Goal: Transaction & Acquisition: Purchase product/service

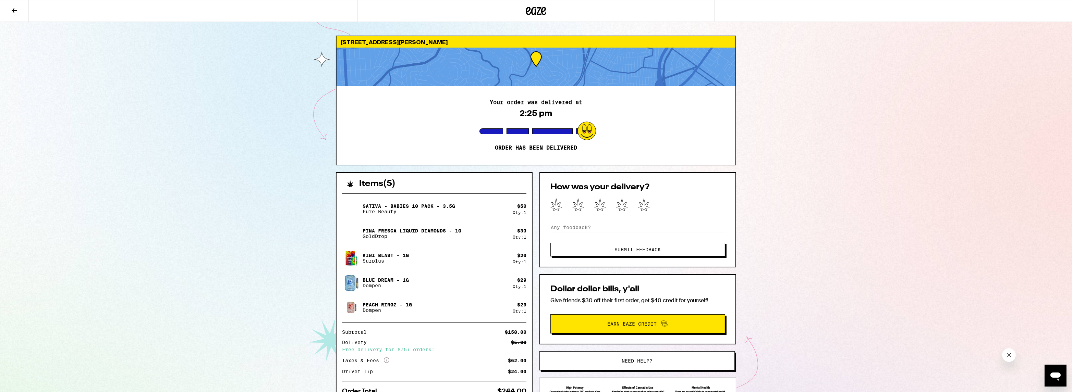
click at [396, 205] on p "Sativa - Babies 10 Pack - 3.5g" at bounding box center [409, 206] width 93 height 5
click at [536, 13] on icon at bounding box center [536, 11] width 10 height 8
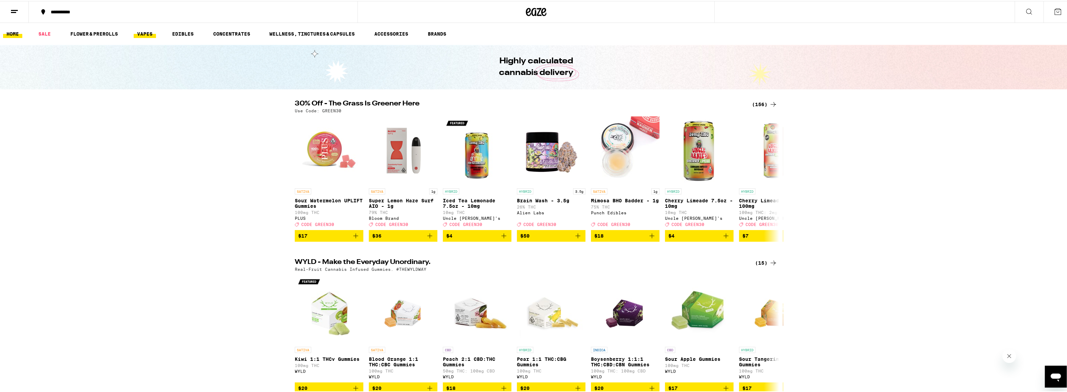
click at [145, 32] on link "VAPES" at bounding box center [145, 33] width 22 height 8
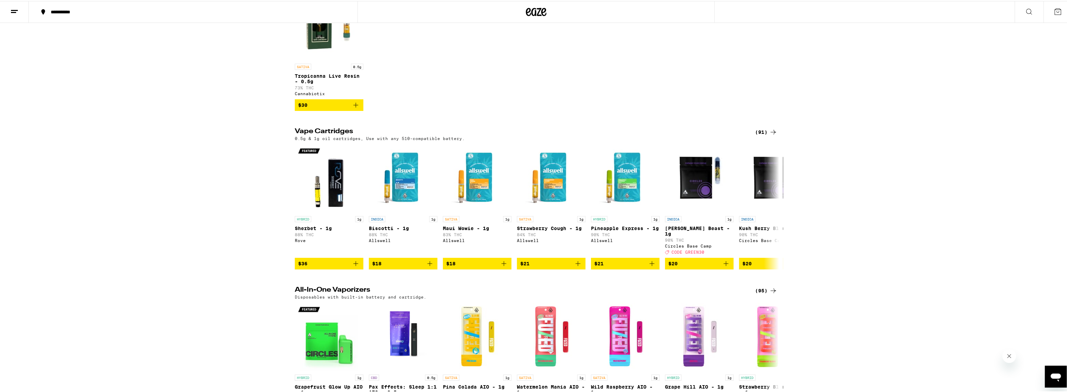
scroll to position [274, 0]
click at [761, 135] on div "(91)" at bounding box center [766, 131] width 22 height 8
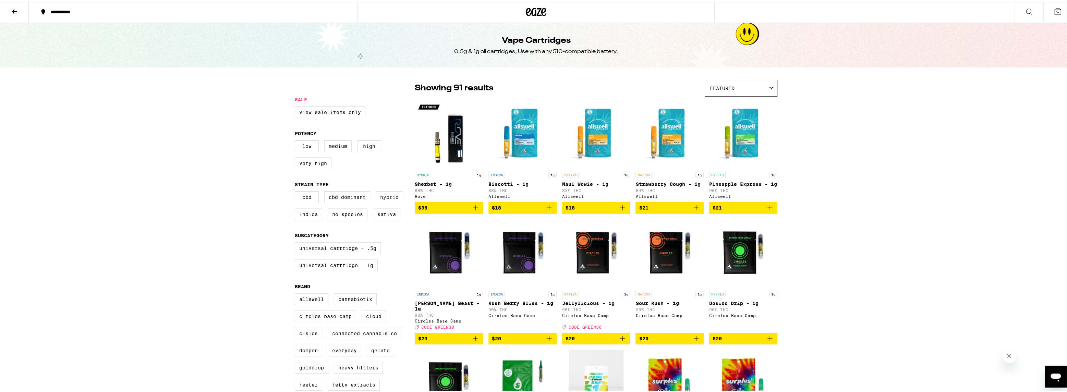
click at [389, 200] on label "Hybrid" at bounding box center [389, 197] width 27 height 12
click at [297, 192] on input "Hybrid" at bounding box center [296, 192] width 0 height 0
checkbox input "true"
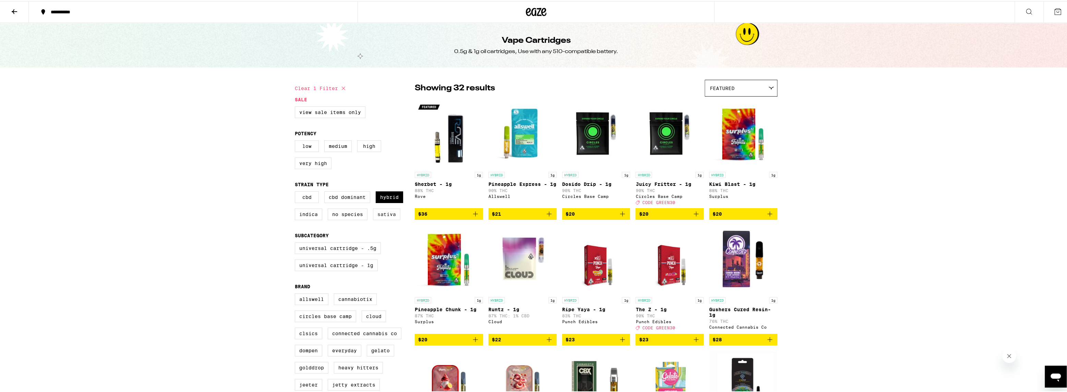
click at [386, 218] on label "Sativa" at bounding box center [386, 214] width 27 height 12
click at [297, 192] on input "Sativa" at bounding box center [296, 192] width 0 height 0
checkbox input "true"
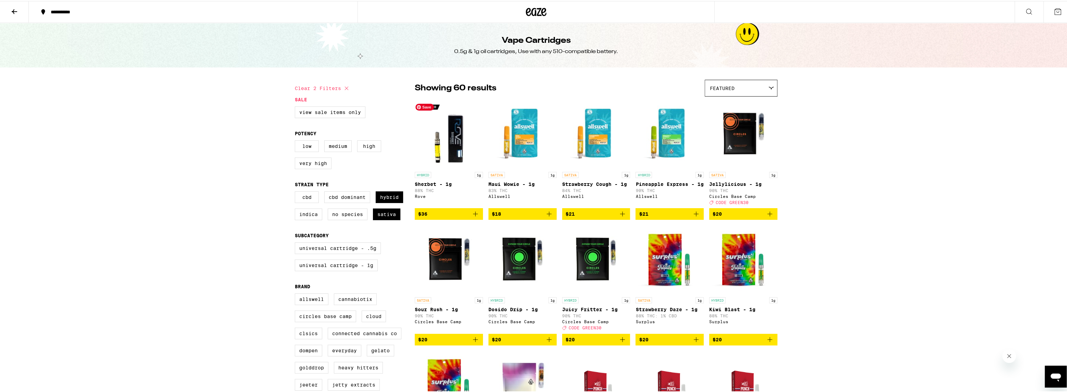
click at [450, 156] on img "Open page for Sherbet - 1g from Rove" at bounding box center [449, 133] width 68 height 69
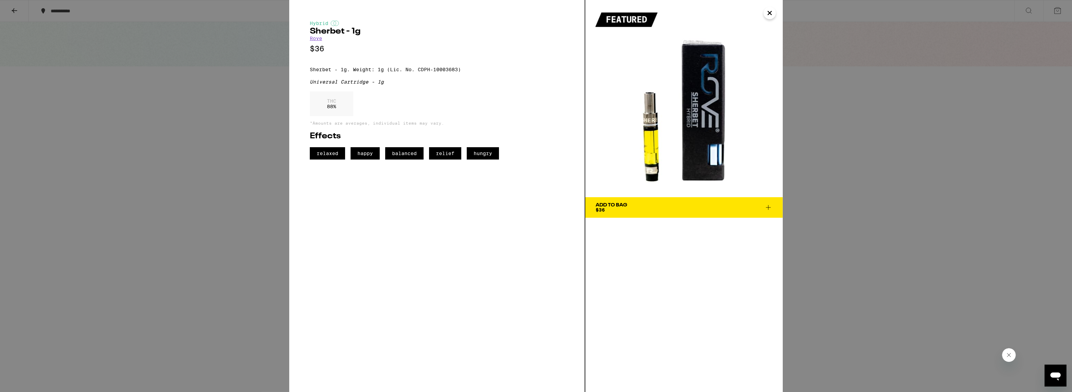
click at [895, 128] on div "Hybrid Sherbet - 1g Rove $36 Sherbet - 1g. Weight: 1g (Lic. No. CDPH-10003683) …" at bounding box center [536, 196] width 1072 height 392
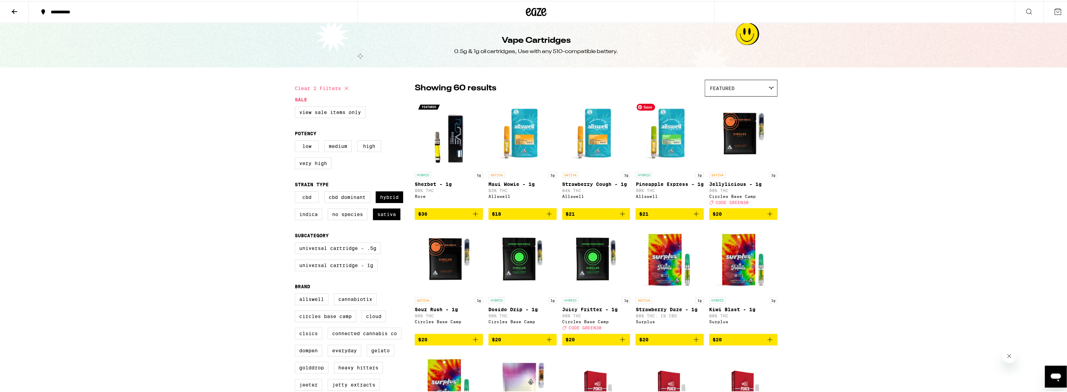
click at [674, 140] on img "Open page for Pineapple Express - 1g from Allswell" at bounding box center [670, 133] width 68 height 69
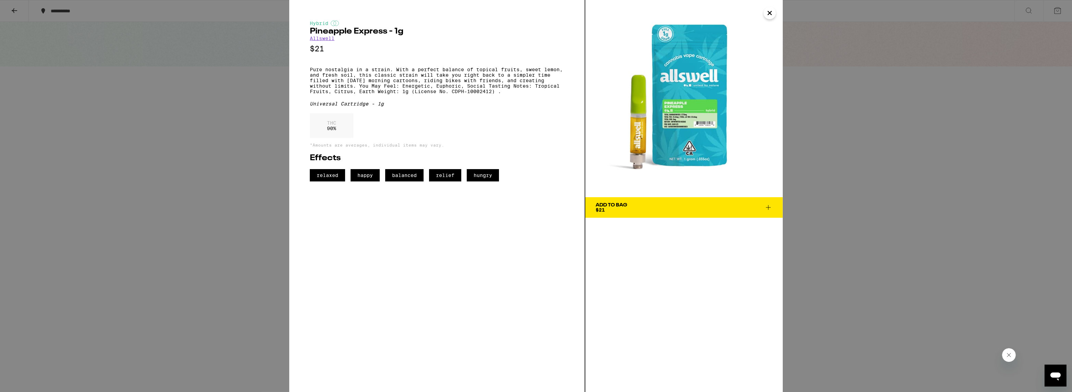
click at [884, 123] on div "Hybrid Pineapple Express - 1g Allswell $21 Pure nostalgia in a strain. With a p…" at bounding box center [536, 196] width 1072 height 392
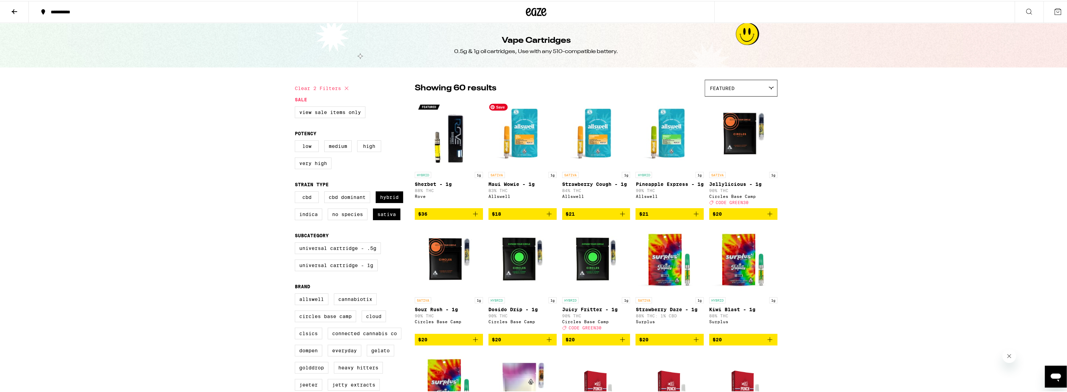
click at [522, 136] on img "Open page for Maui Wowie - 1g from Allswell" at bounding box center [522, 133] width 68 height 69
